Goal: Task Accomplishment & Management: Manage account settings

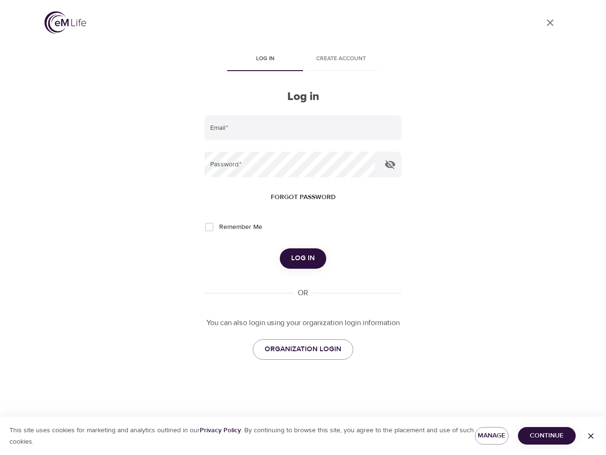
click at [265, 60] on span "Log in" at bounding box center [265, 59] width 64 height 10
click at [341, 60] on span "Create account" at bounding box center [341, 59] width 64 height 10
click at [303, 128] on input "email" at bounding box center [303, 128] width 197 height 26
click at [390, 164] on icon "button" at bounding box center [390, 164] width 10 height 9
click at [303, 197] on span "Forgot password" at bounding box center [303, 197] width 65 height 12
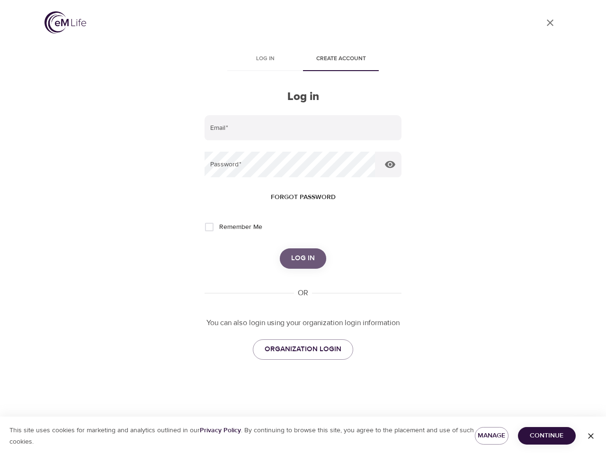
click at [303, 258] on span "Log in" at bounding box center [303, 258] width 24 height 12
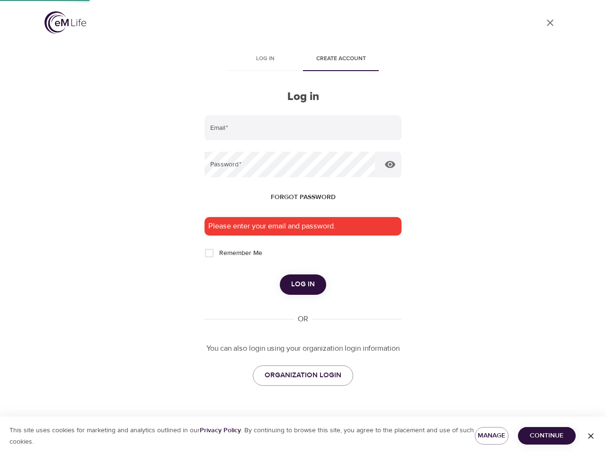
click at [492, 435] on span "Manage" at bounding box center [492, 435] width 18 height 12
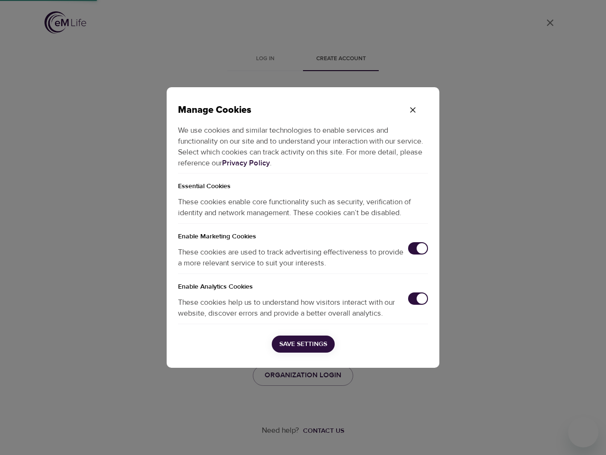
click at [547, 435] on div "Manage Cookies We use cookies and similar technologies to enable services and f…" at bounding box center [303, 227] width 606 height 455
click at [591, 436] on div "Manage Cookies We use cookies and similar technologies to enable services and f…" at bounding box center [303, 227] width 606 height 455
